Goal: Book appointment/travel/reservation

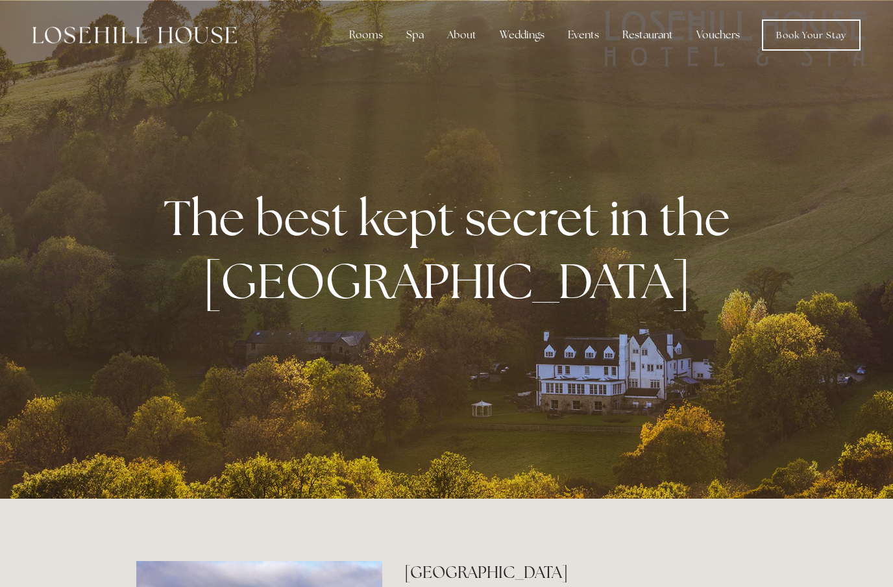
click at [415, 33] on div "Spa" at bounding box center [415, 35] width 38 height 26
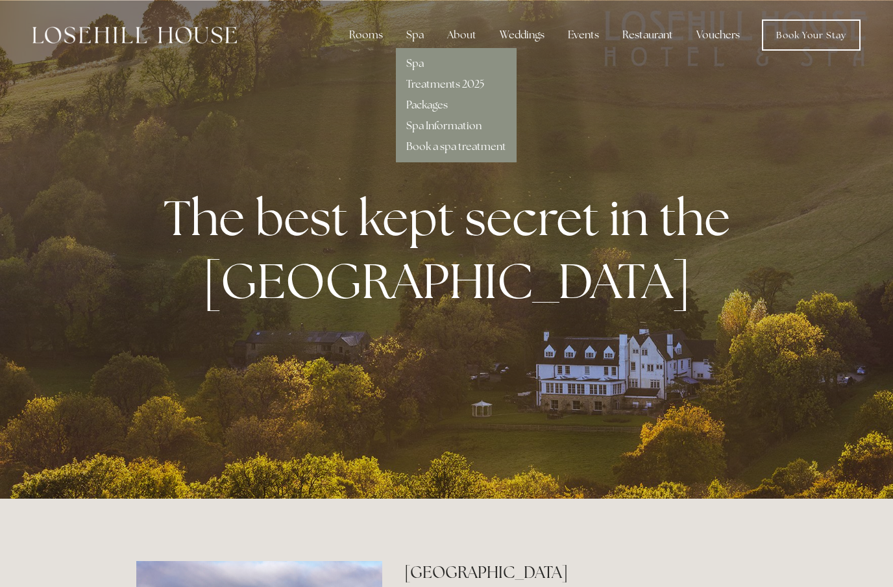
click at [421, 56] on link "Spa" at bounding box center [415, 63] width 18 height 14
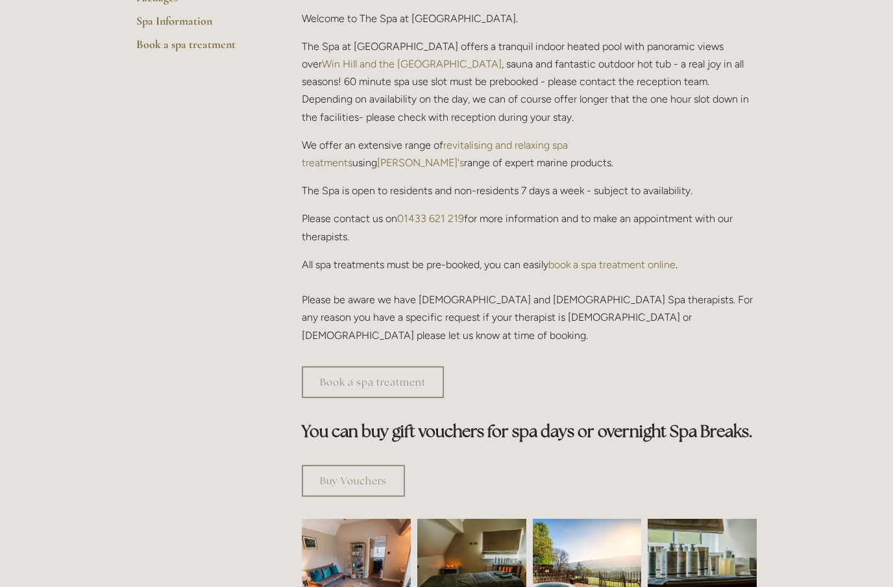
scroll to position [415, 0]
click at [383, 367] on link "Book a spa treatment" at bounding box center [373, 383] width 142 height 32
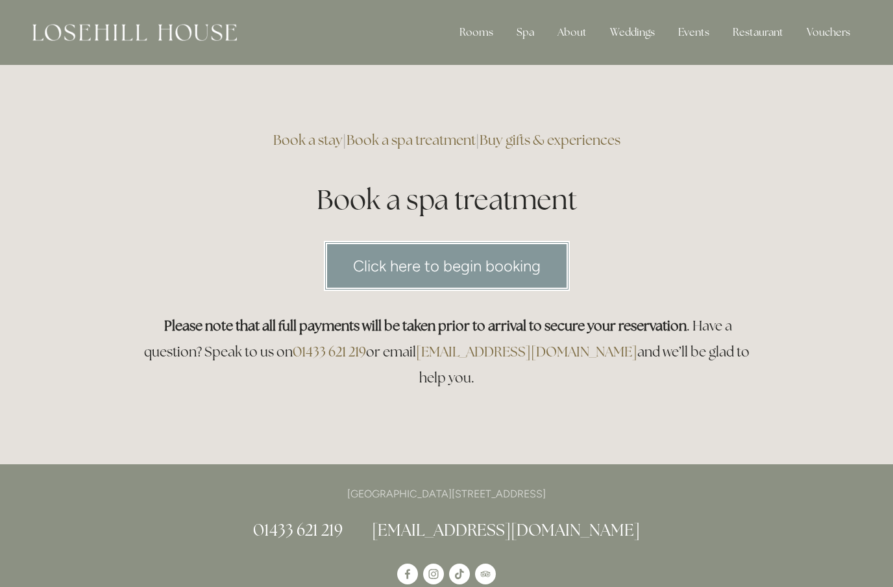
click at [521, 257] on link "Click here to begin booking" at bounding box center [447, 266] width 246 height 50
click at [479, 36] on div "Rooms" at bounding box center [476, 32] width 55 height 26
click at [488, 60] on link "Rooms" at bounding box center [477, 61] width 34 height 14
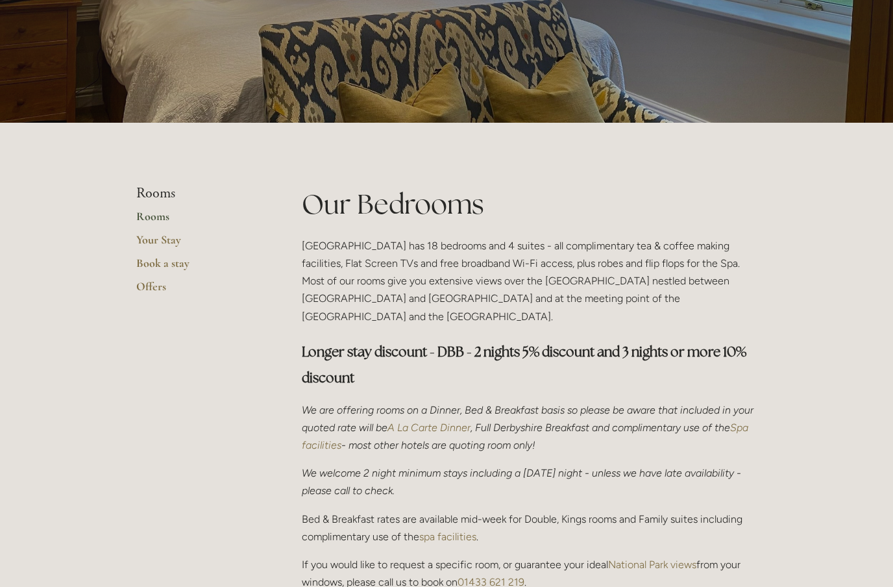
scroll to position [158, 0]
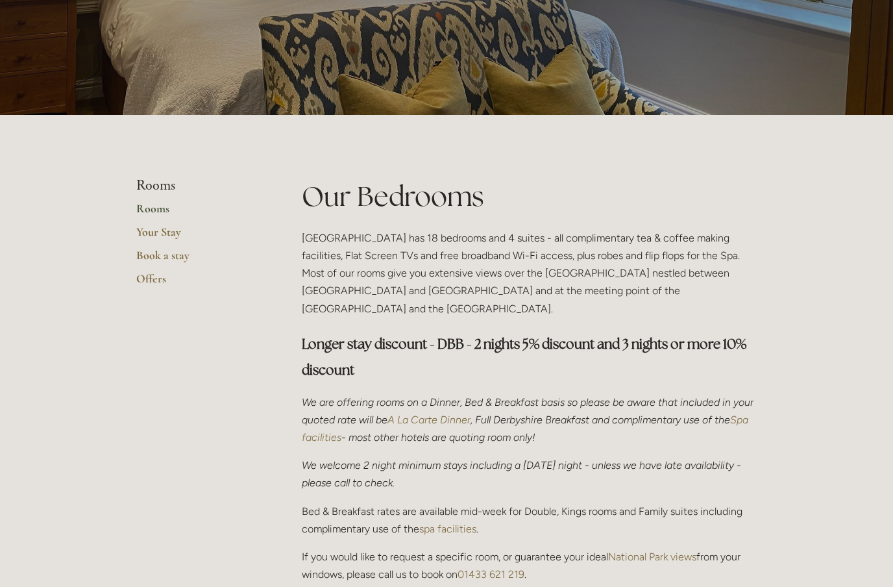
click at [152, 276] on link "Offers" at bounding box center [198, 282] width 124 height 23
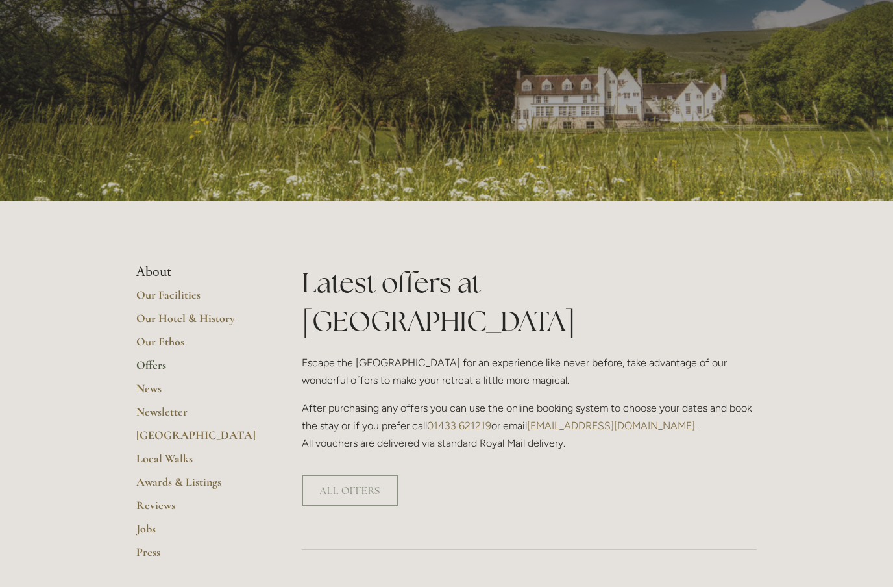
scroll to position [76, 0]
